Goal: Transaction & Acquisition: Purchase product/service

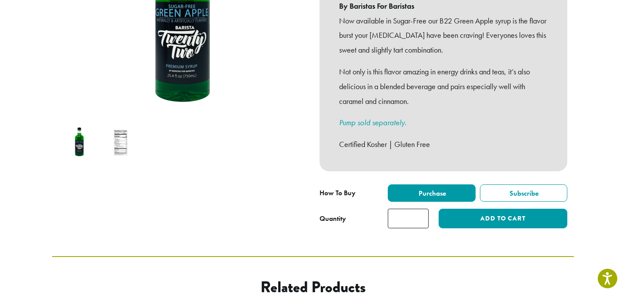
scroll to position [247, 0]
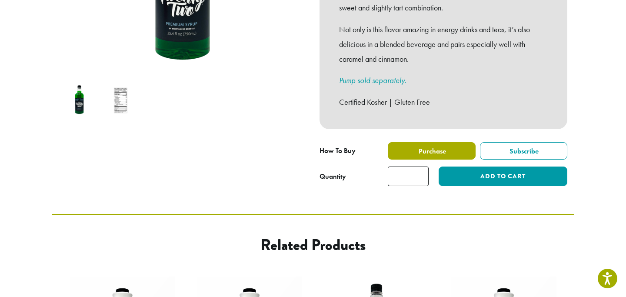
click at [405, 142] on label "Purchase" at bounding box center [432, 150] width 88 height 17
click at [414, 142] on label "Purchase" at bounding box center [432, 150] width 88 height 17
click at [421, 148] on label "Purchase" at bounding box center [432, 150] width 88 height 17
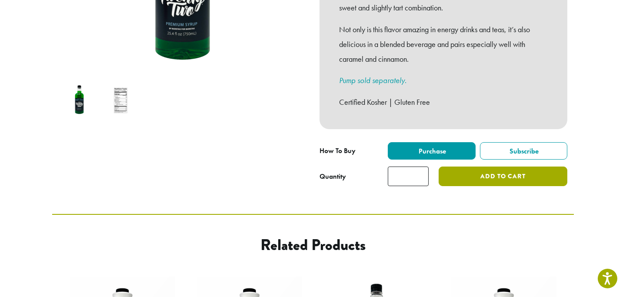
click at [453, 167] on button "Add to cart" at bounding box center [503, 177] width 129 height 20
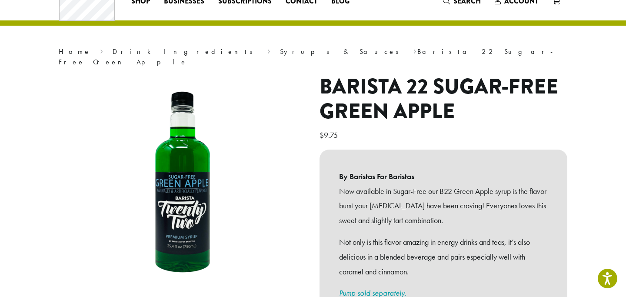
scroll to position [0, 0]
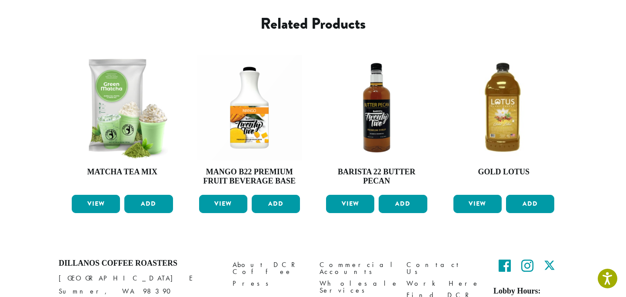
scroll to position [517, 0]
